Goal: Task Accomplishment & Management: Manage account settings

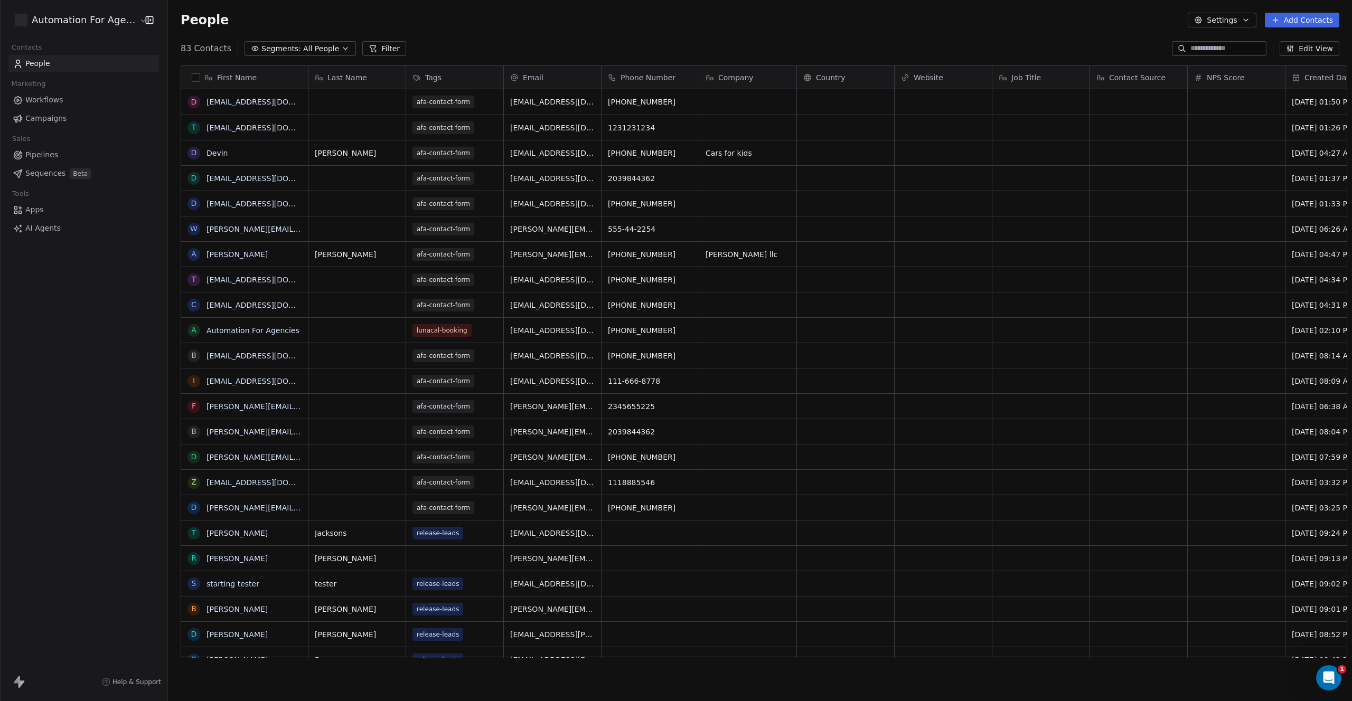
scroll to position [610, 1184]
click at [213, 102] on link "[EMAIL_ADDRESS][DOMAIN_NAME]" at bounding box center [271, 102] width 129 height 8
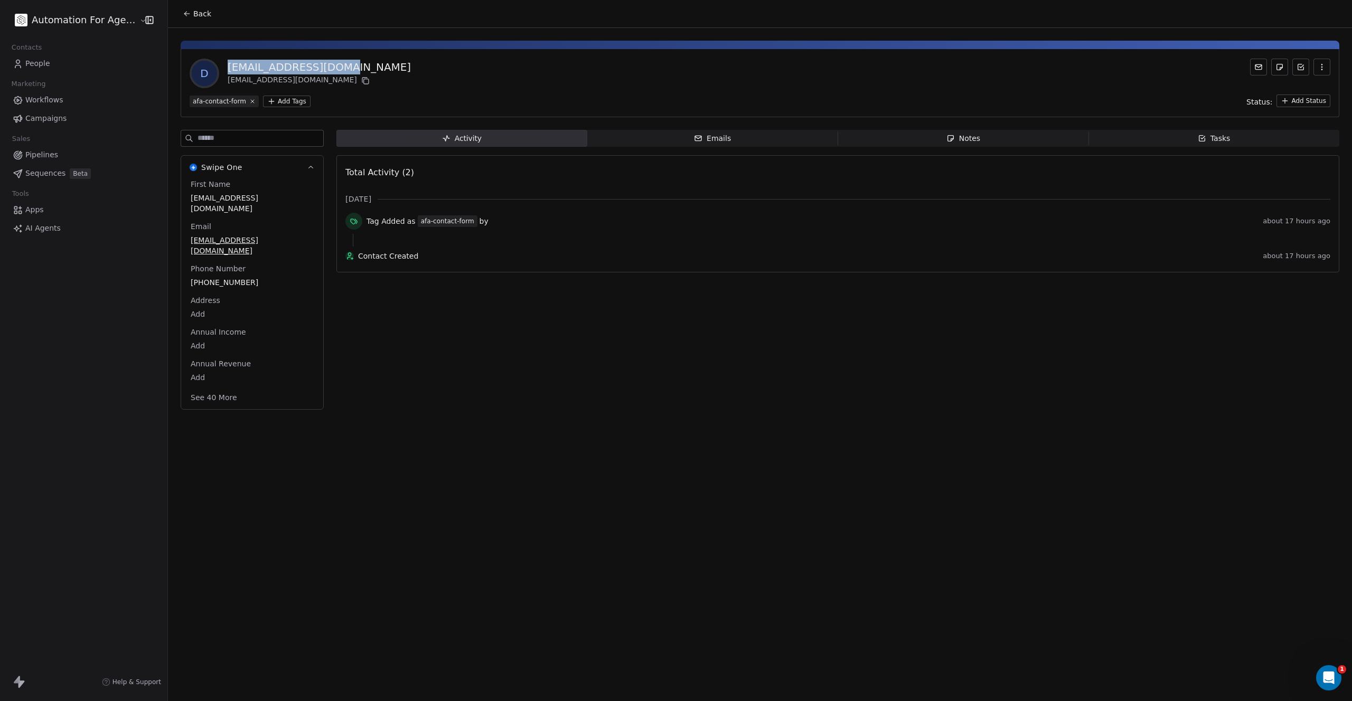
drag, startPoint x: 331, startPoint y: 69, endPoint x: 216, endPoint y: 65, distance: 114.7
click at [216, 65] on div "d [EMAIL_ADDRESS][DOMAIN_NAME] [EMAIL_ADDRESS][DOMAIN_NAME]" at bounding box center [760, 74] width 1141 height 30
copy div "[EMAIL_ADDRESS][DOMAIN_NAME]"
click at [1322, 68] on icon "button" at bounding box center [1322, 67] width 8 height 8
click at [1297, 88] on div "Delete" at bounding box center [1307, 90] width 71 height 17
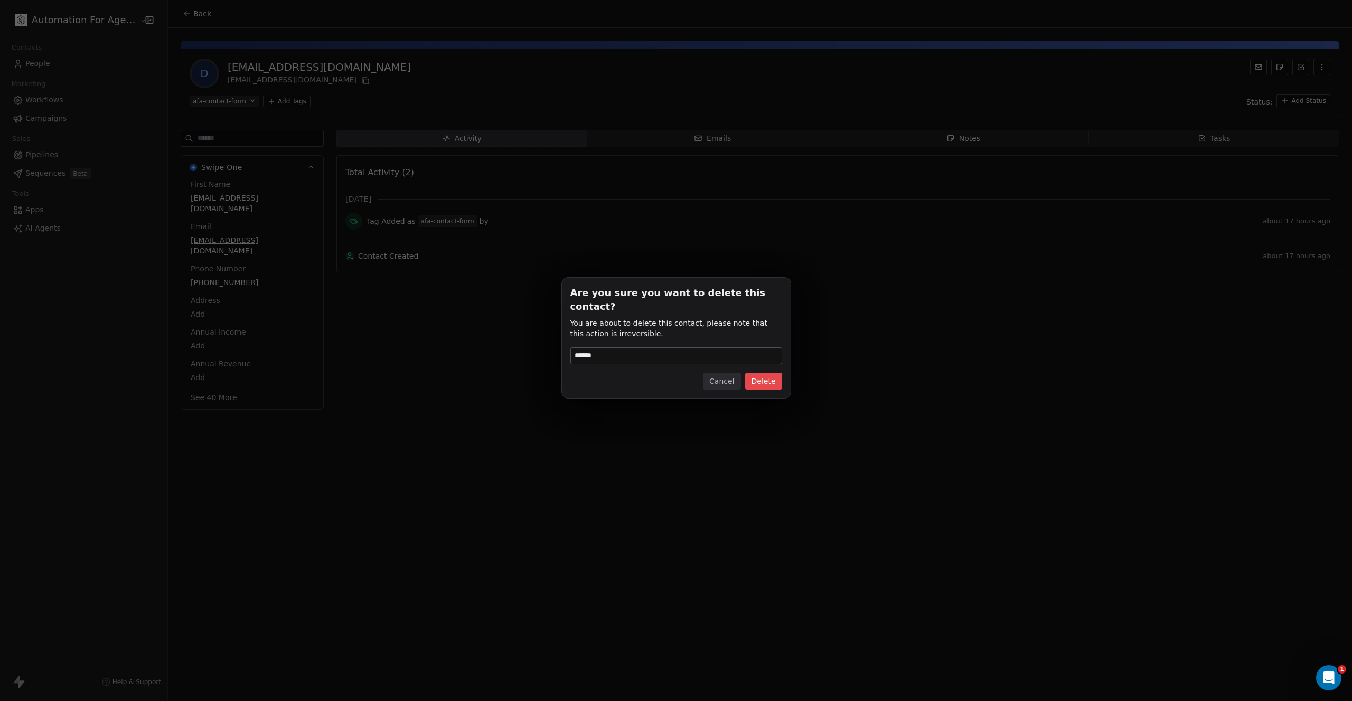
type input "******"
click at [757, 375] on button "Delete" at bounding box center [763, 381] width 37 height 17
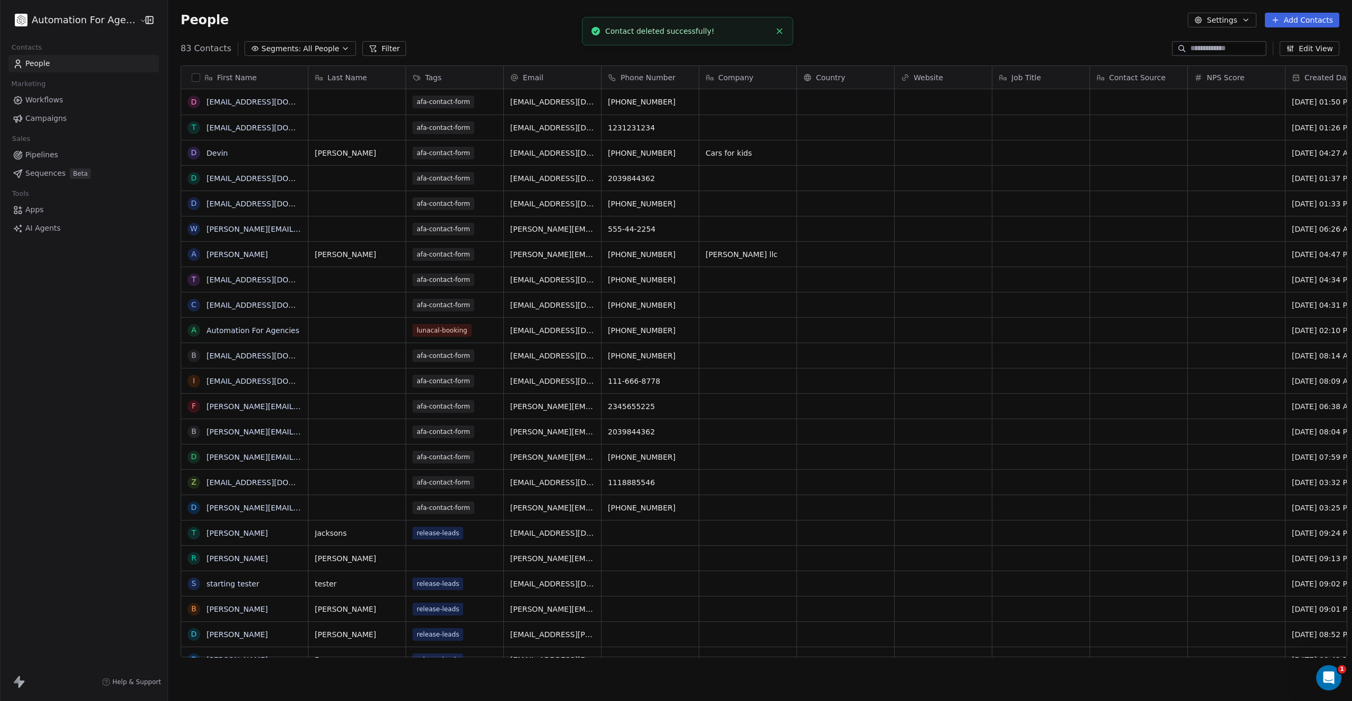
scroll to position [610, 1184]
click at [219, 101] on link "[EMAIL_ADDRESS][DOMAIN_NAME]" at bounding box center [271, 102] width 129 height 8
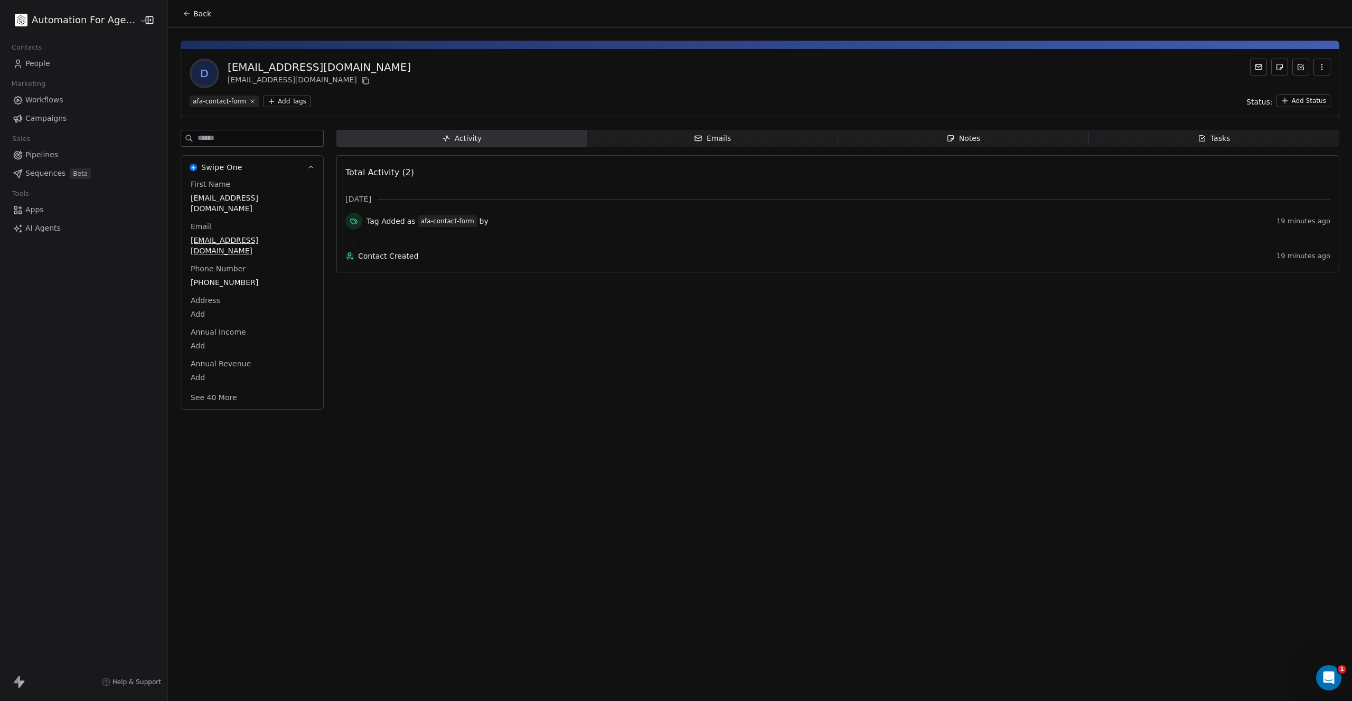
click at [1315, 65] on button "button" at bounding box center [1322, 67] width 17 height 17
click at [1292, 88] on div "Delete" at bounding box center [1307, 90] width 71 height 17
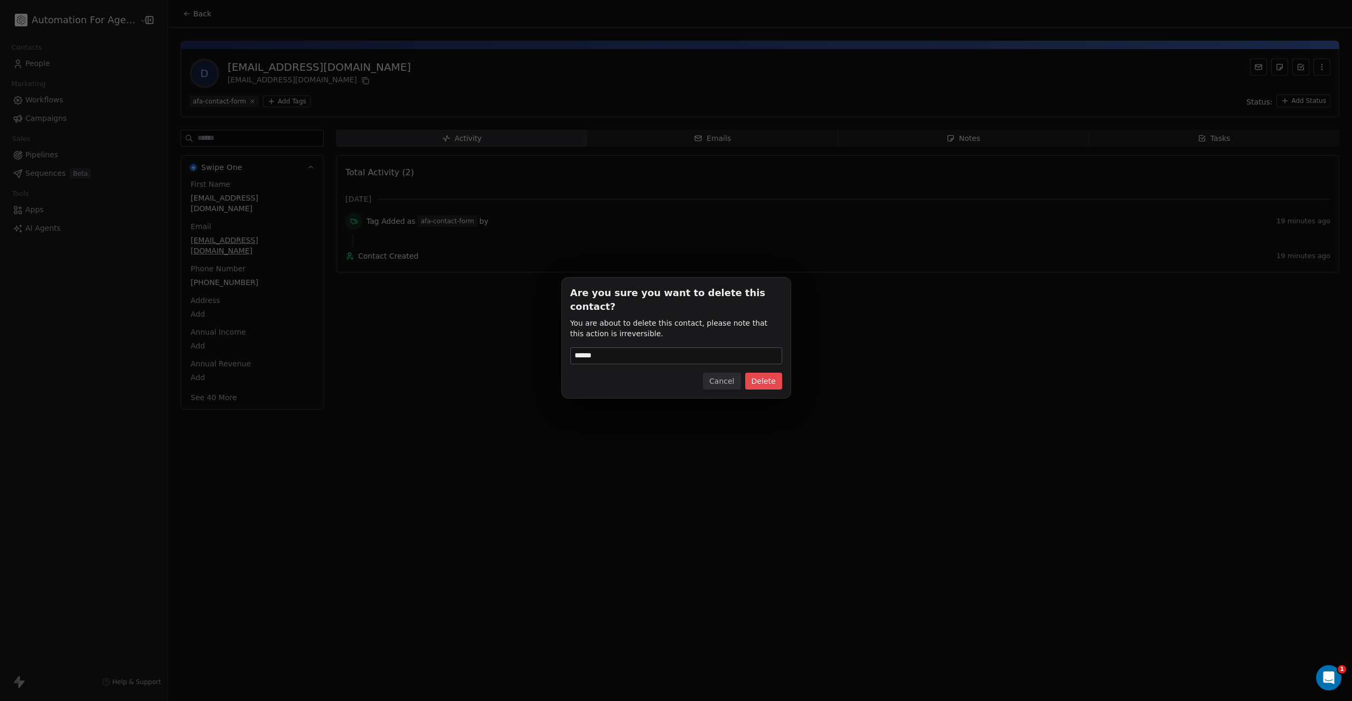
type input "******"
click at [767, 374] on button "Delete" at bounding box center [763, 381] width 37 height 17
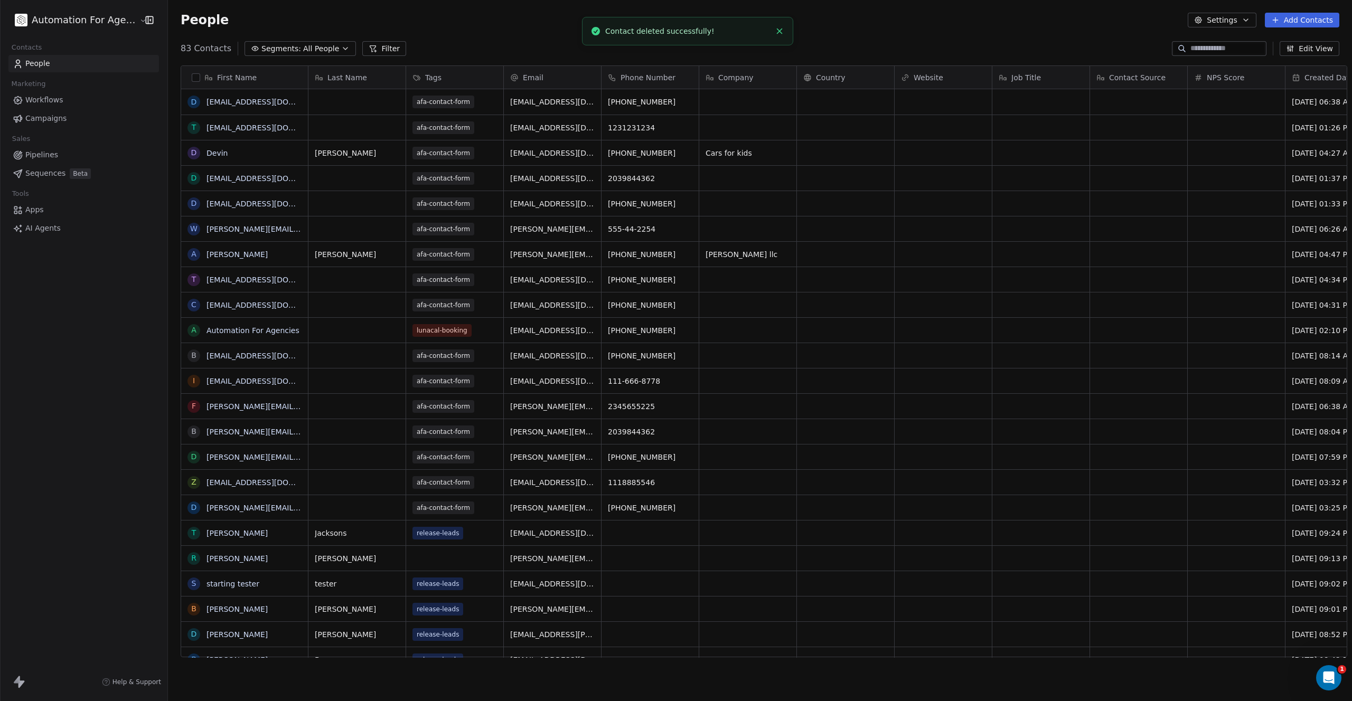
scroll to position [610, 1184]
